Goal: Task Accomplishment & Management: Manage account settings

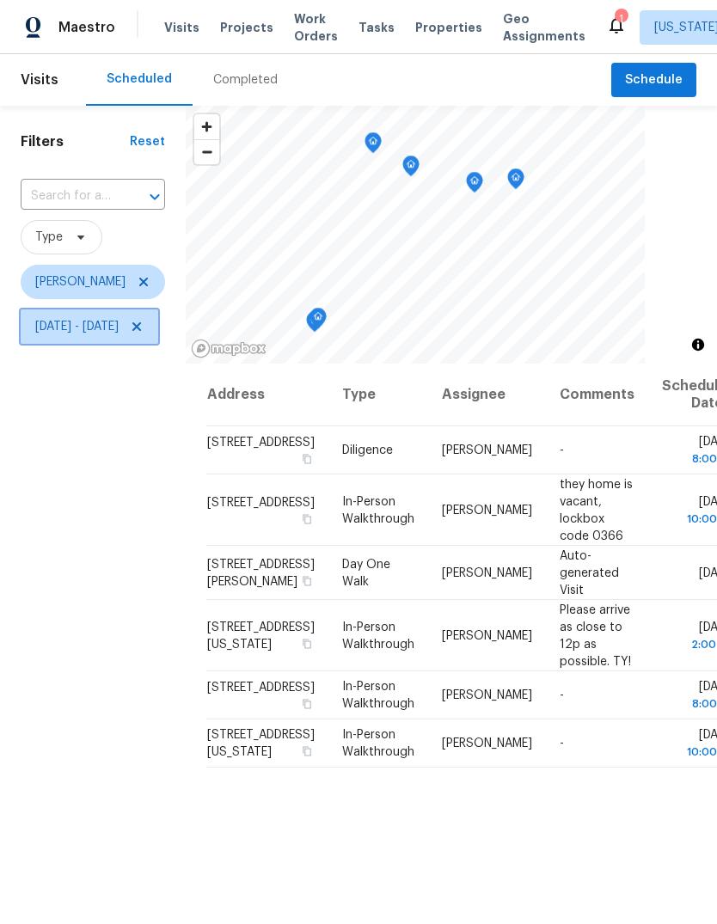
click at [141, 326] on icon at bounding box center [136, 326] width 9 height 9
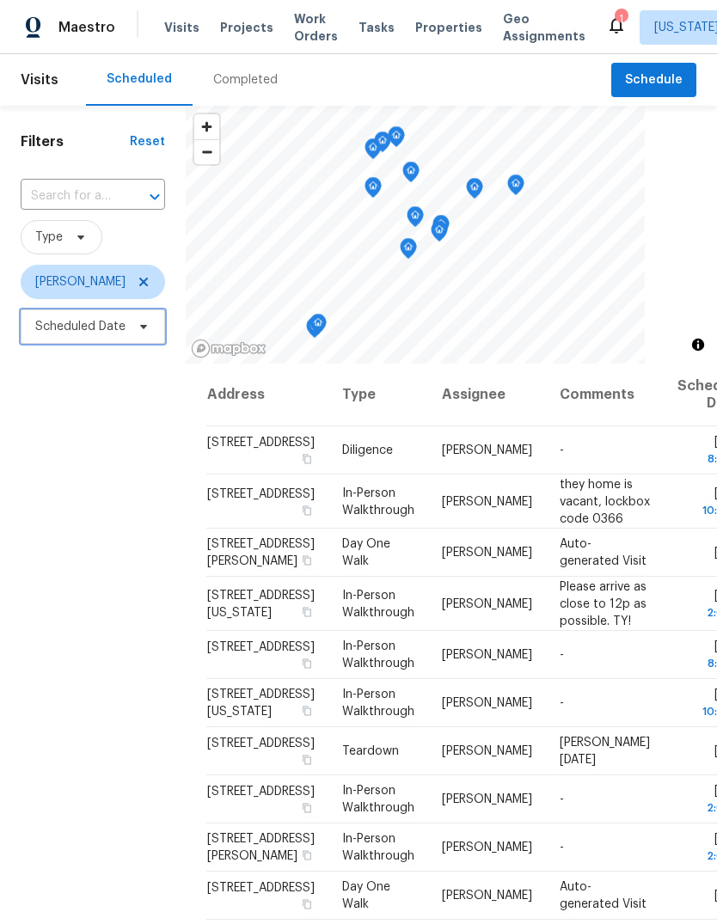
click at [69, 327] on span "Scheduled Date" at bounding box center [80, 326] width 90 height 17
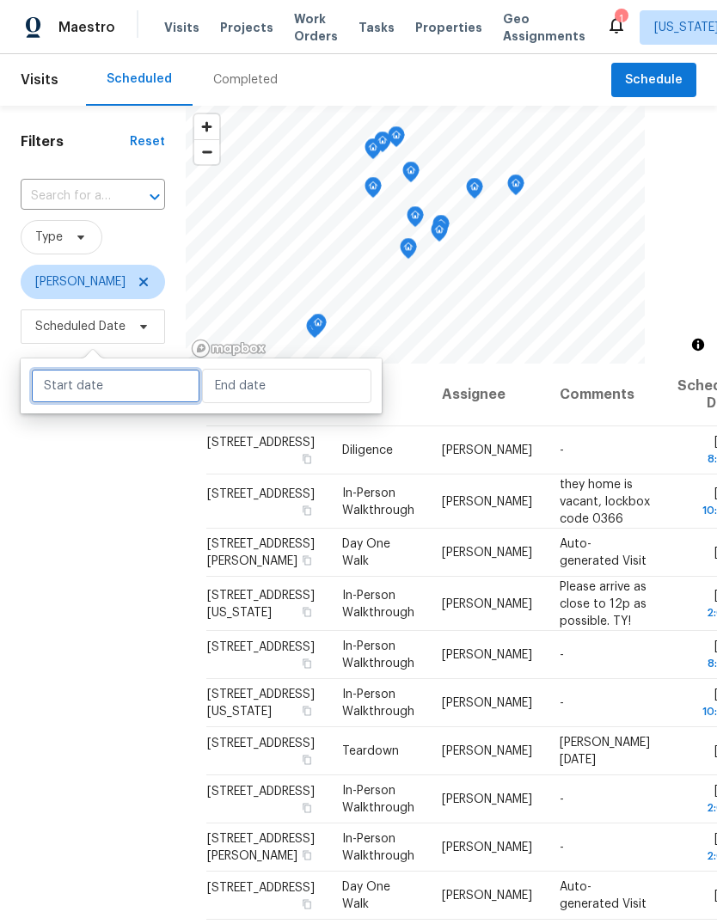
click at [80, 386] on input "text" at bounding box center [115, 386] width 169 height 34
select select "8"
select select "2025"
select select "9"
select select "2025"
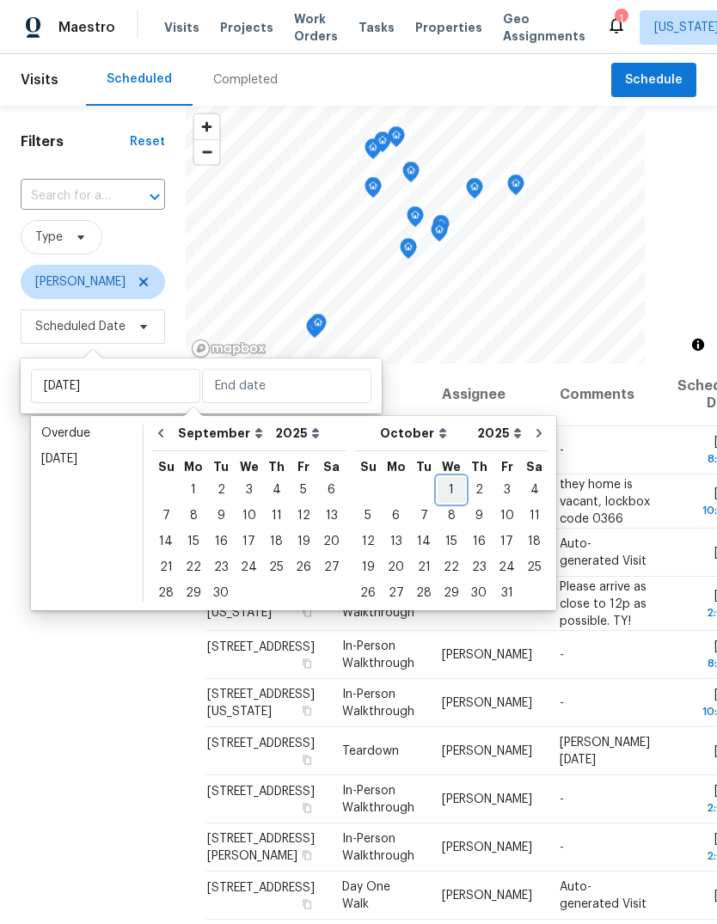
click at [438, 483] on div "1" at bounding box center [452, 490] width 28 height 24
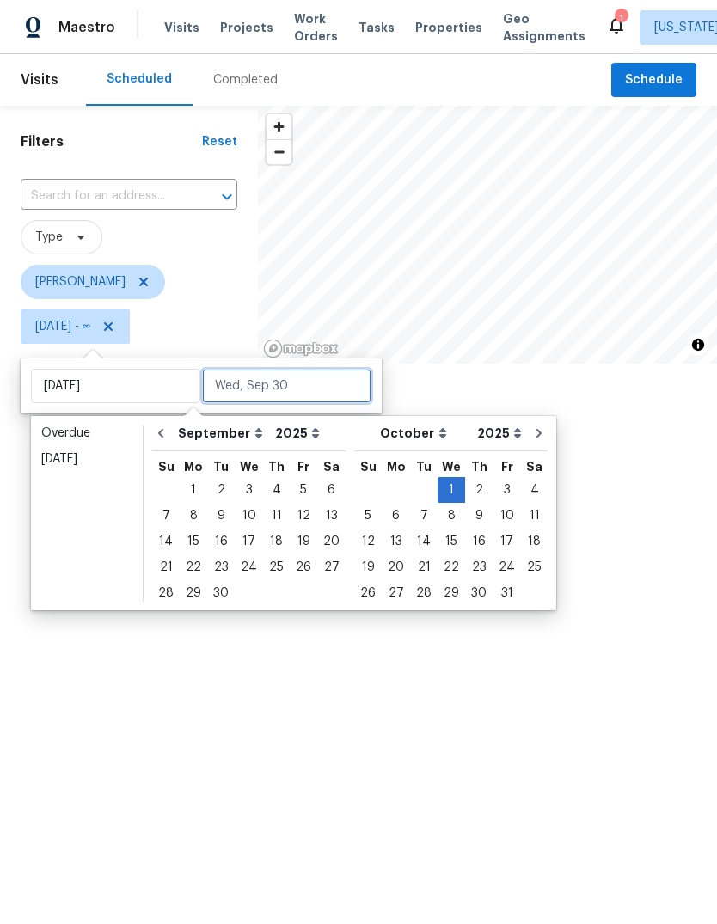
type input "[DATE]"
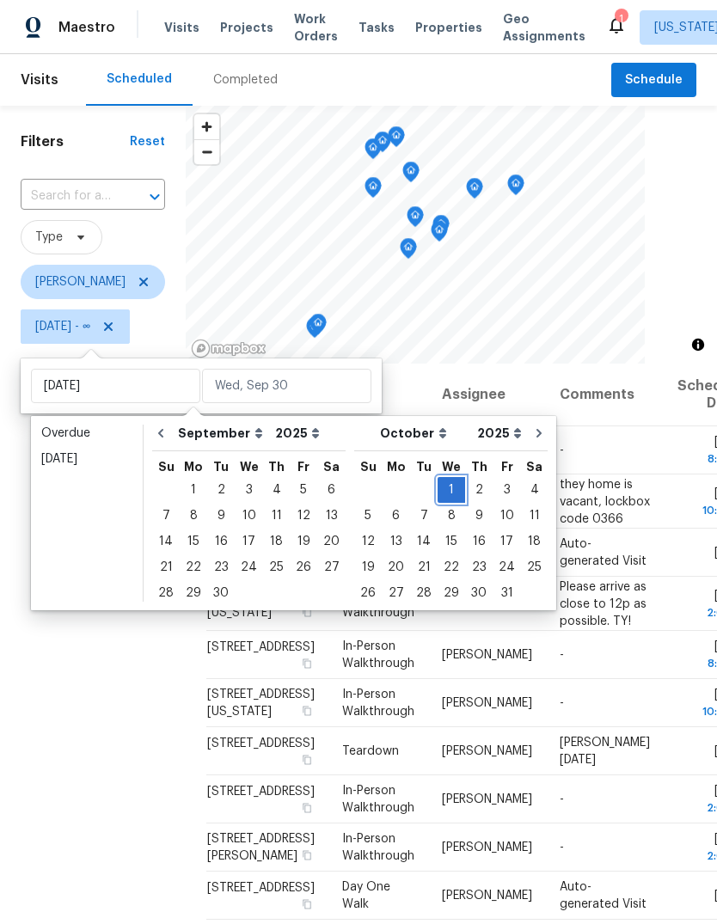
click at [438, 491] on div "1" at bounding box center [452, 490] width 28 height 24
type input "[DATE]"
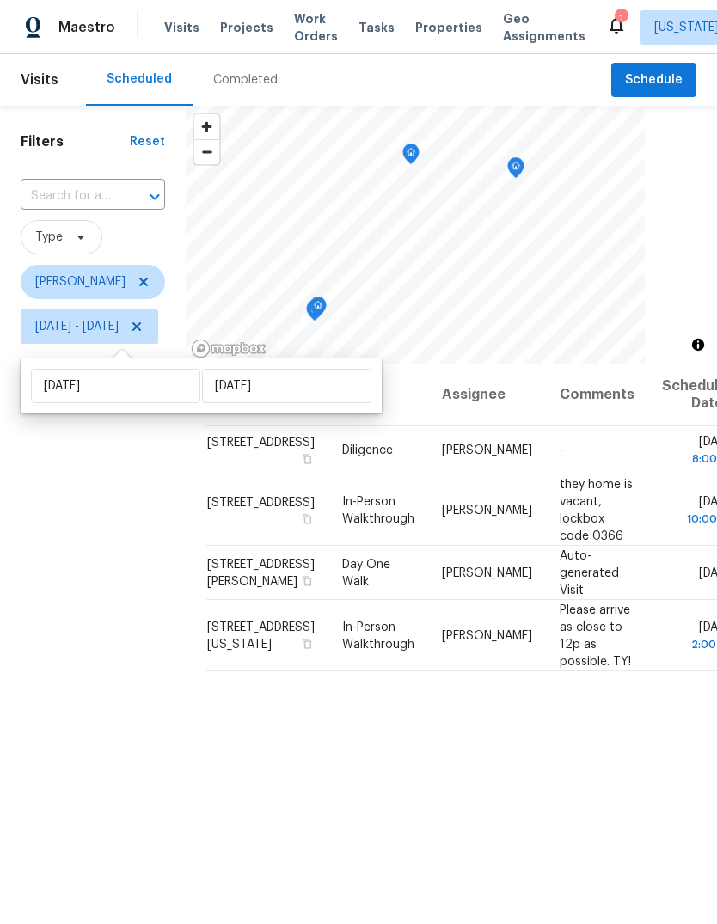
click at [168, 561] on div "Filters Reset ​ Type [PERSON_NAME] [DATE] - [DATE]" at bounding box center [93, 604] width 186 height 997
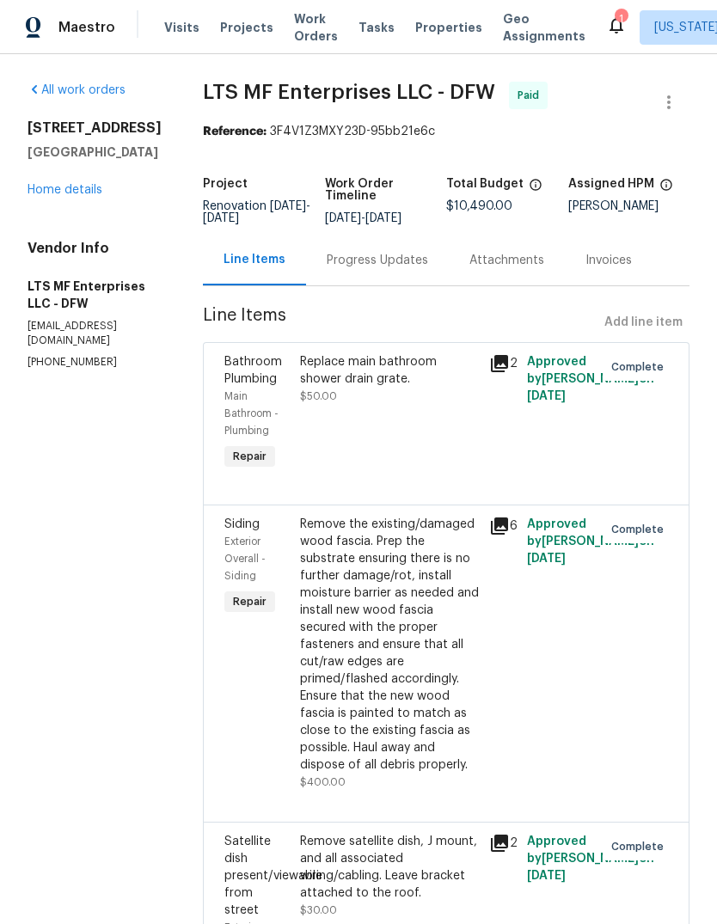
click at [230, 34] on span "Projects" at bounding box center [246, 27] width 53 height 17
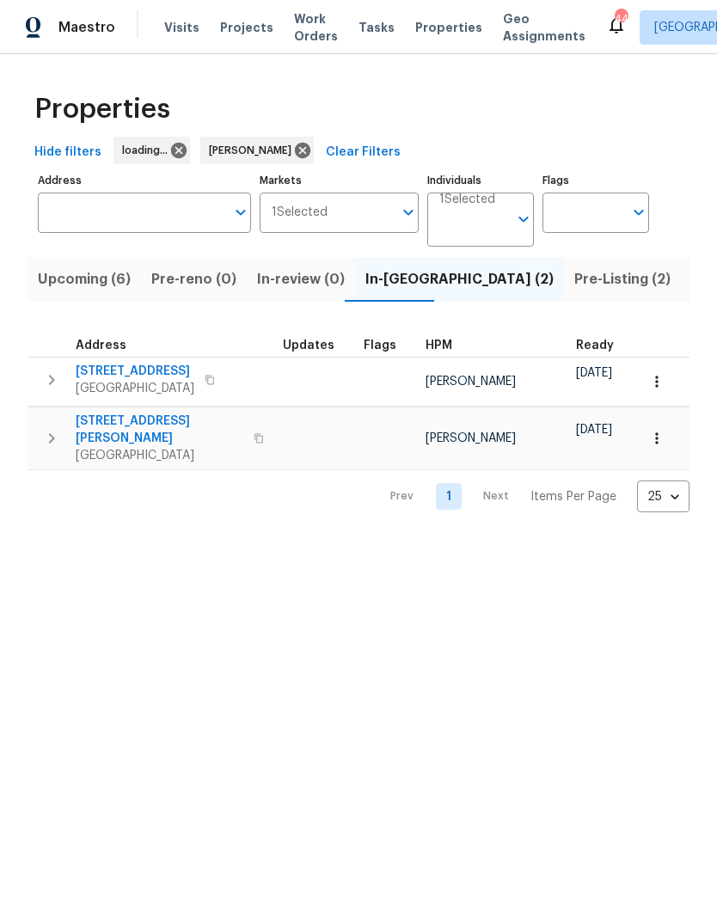
click at [119, 423] on span "[STREET_ADDRESS][PERSON_NAME]" at bounding box center [160, 430] width 168 height 34
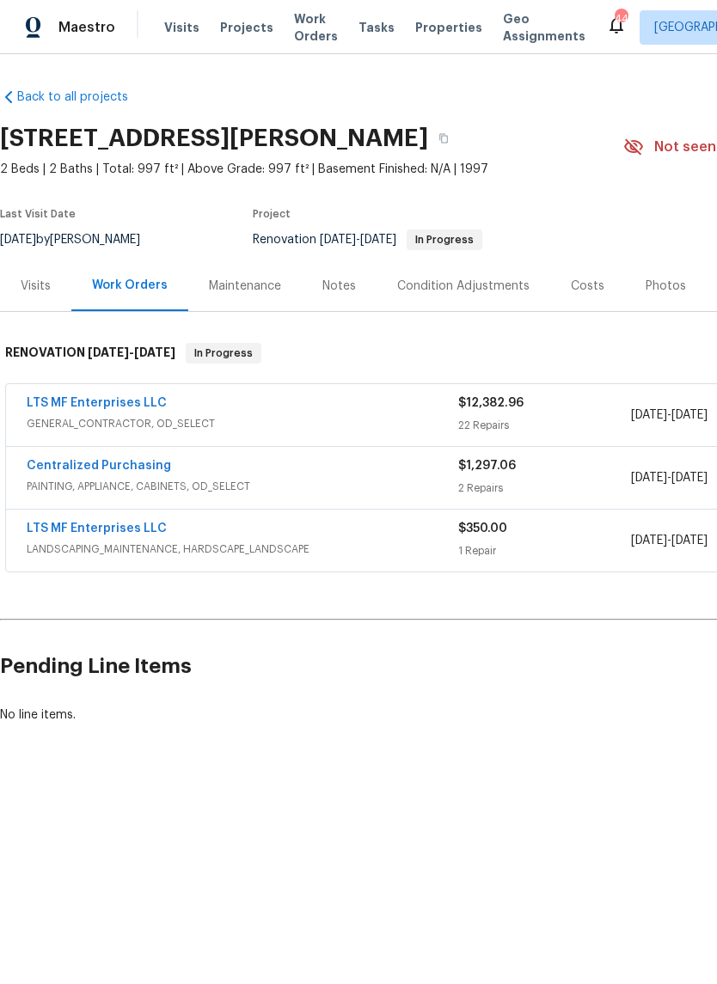
click at [76, 408] on link "LTS MF Enterprises LLC" at bounding box center [97, 403] width 140 height 12
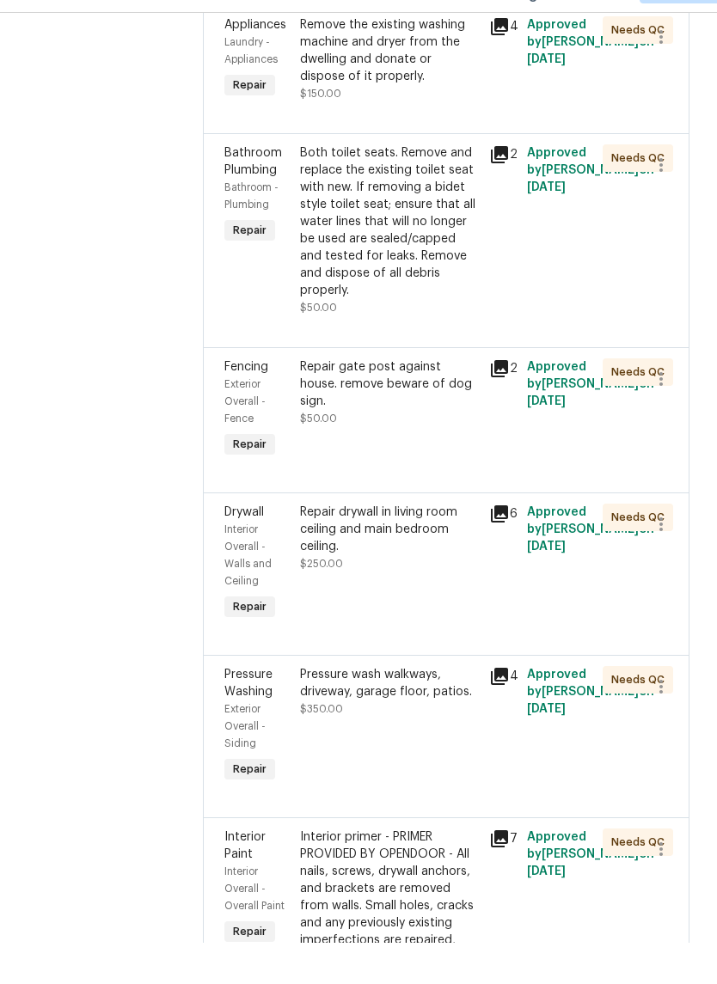
scroll to position [42, 0]
